Goal: Information Seeking & Learning: Learn about a topic

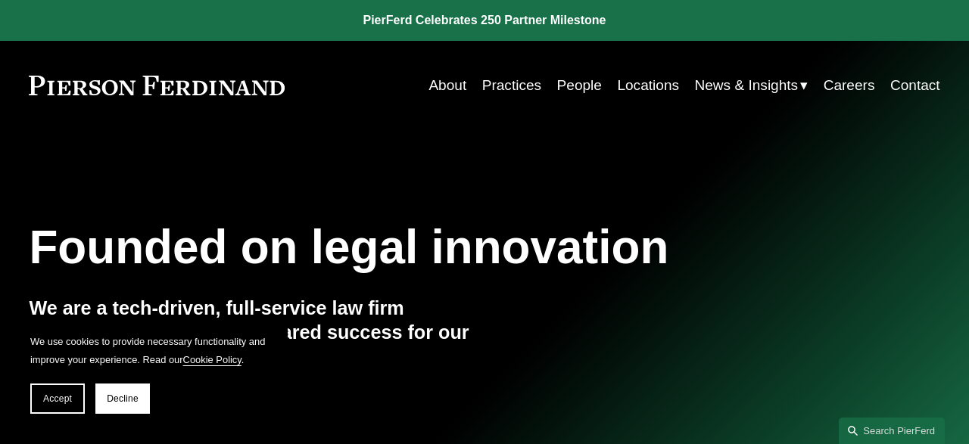
click at [552, 85] on nav "About Practices People Locations News & Insights News Insights Blogs Careers Co…" at bounding box center [683, 85] width 511 height 29
click at [573, 84] on link "People" at bounding box center [579, 85] width 45 height 29
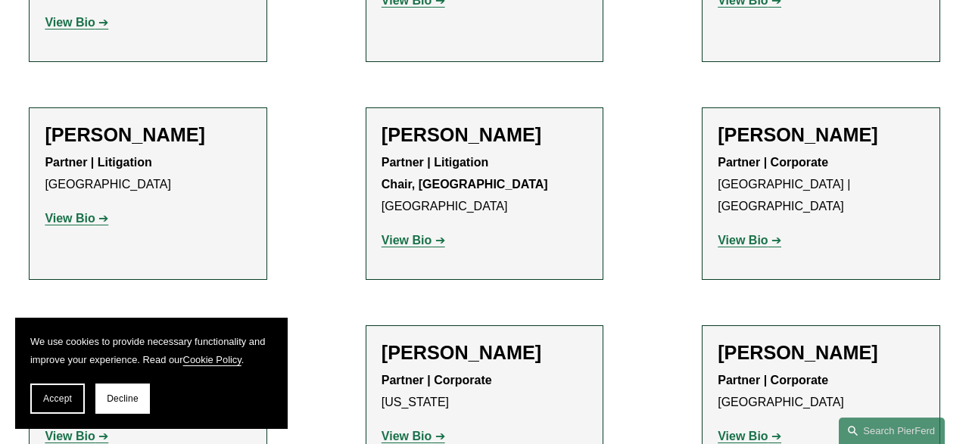
scroll to position [15822, 0]
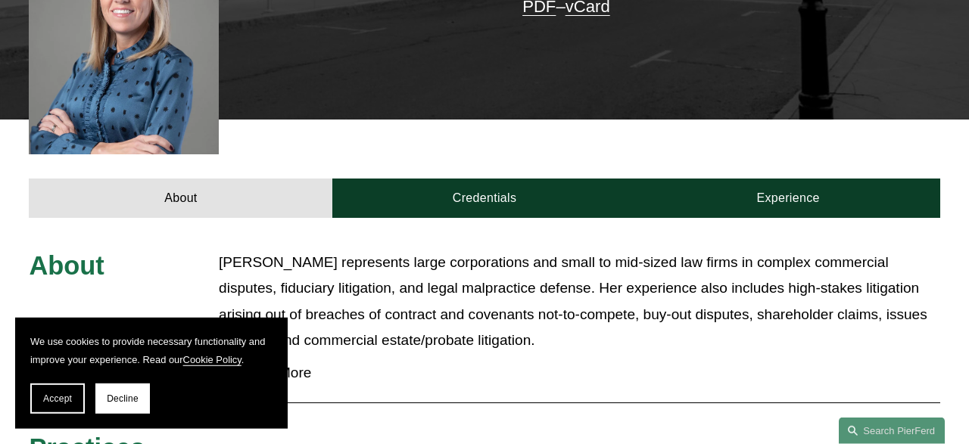
scroll to position [394, 0]
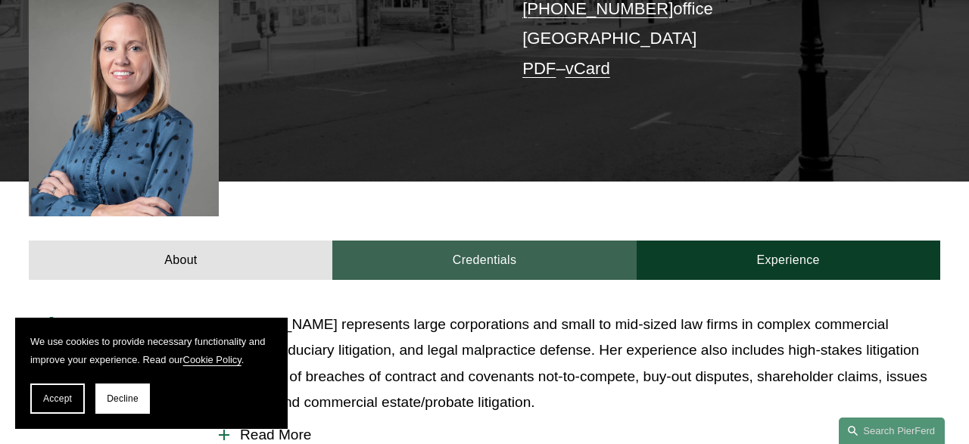
click at [462, 241] on link "Credentials" at bounding box center [484, 260] width 304 height 39
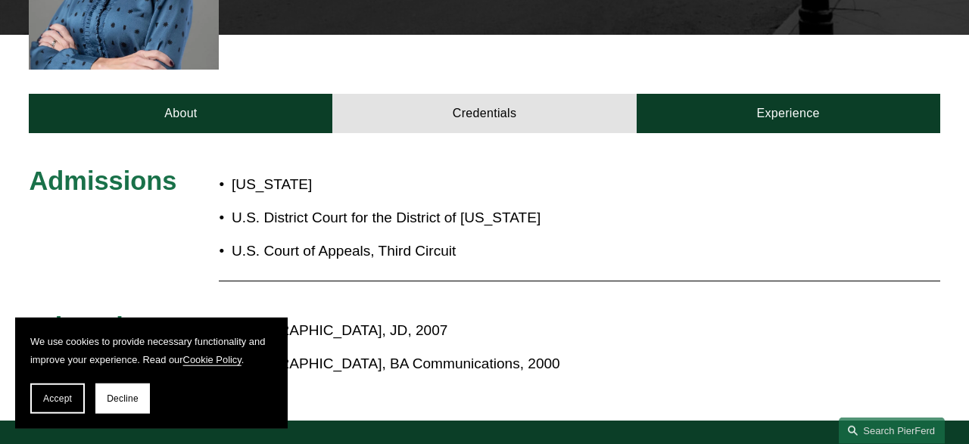
scroll to position [630, 0]
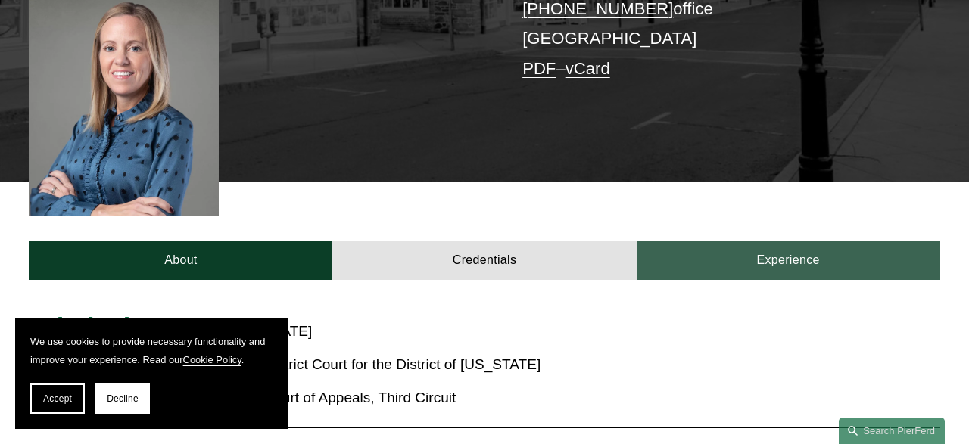
click at [709, 241] on link "Experience" at bounding box center [789, 260] width 304 height 39
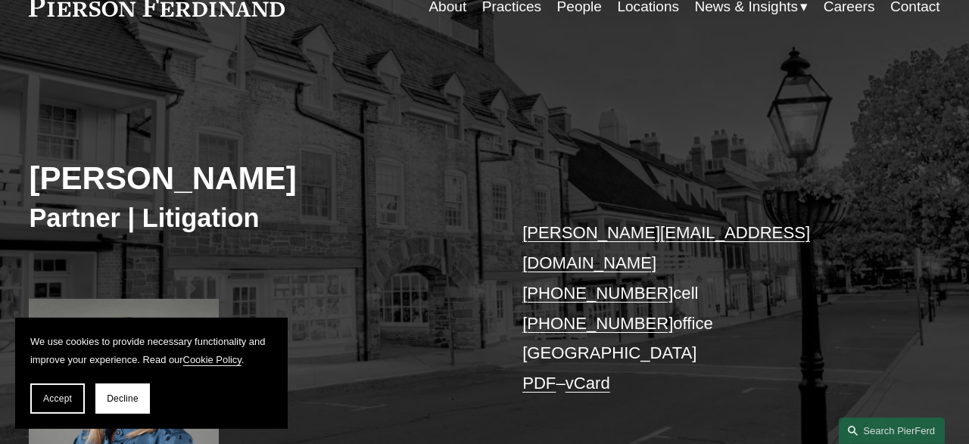
scroll to position [79, 0]
